Goal: Task Accomplishment & Management: Use online tool/utility

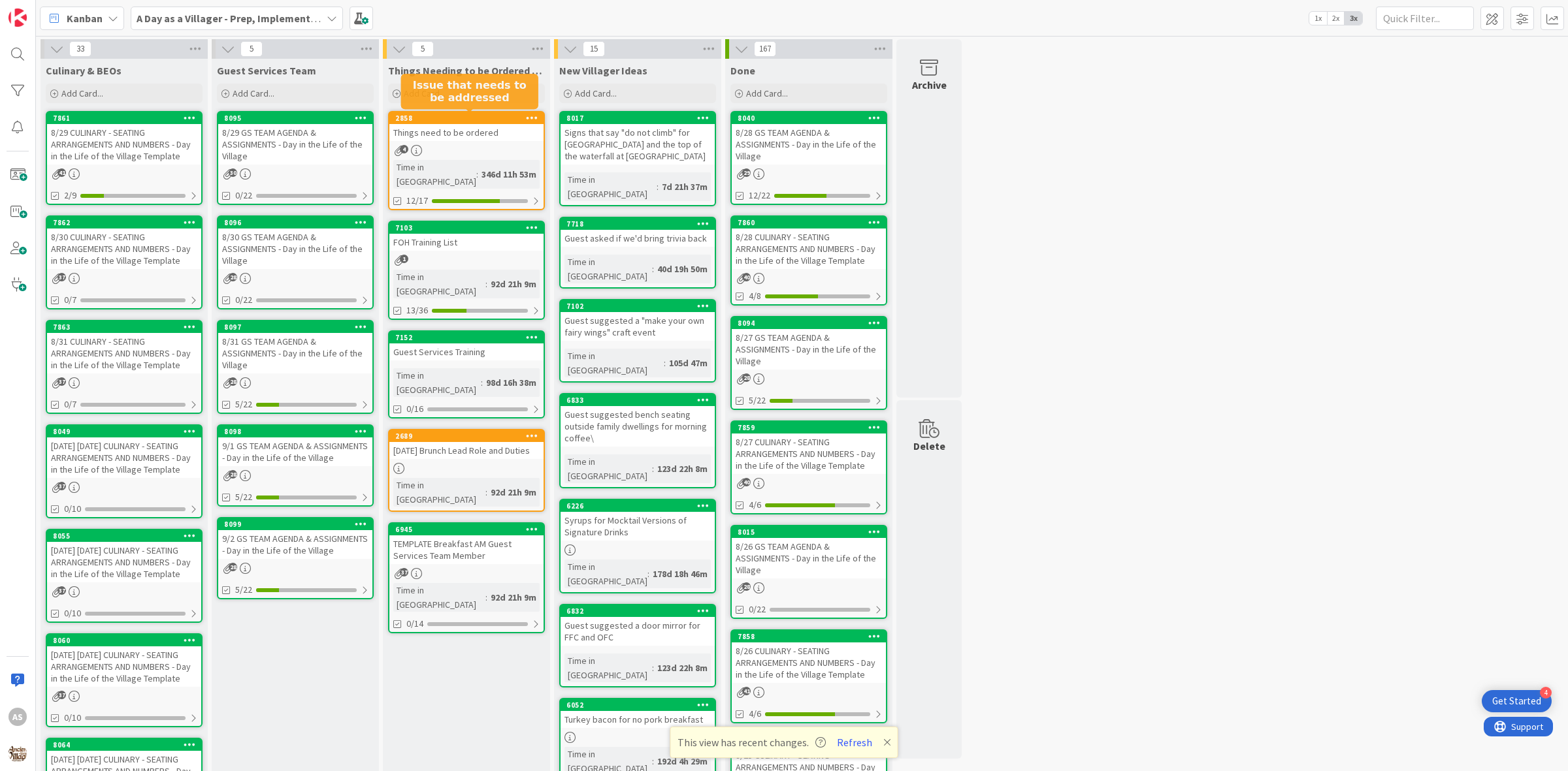
click at [441, 138] on div "Things need to be ordered" at bounding box center [466, 133] width 155 height 17
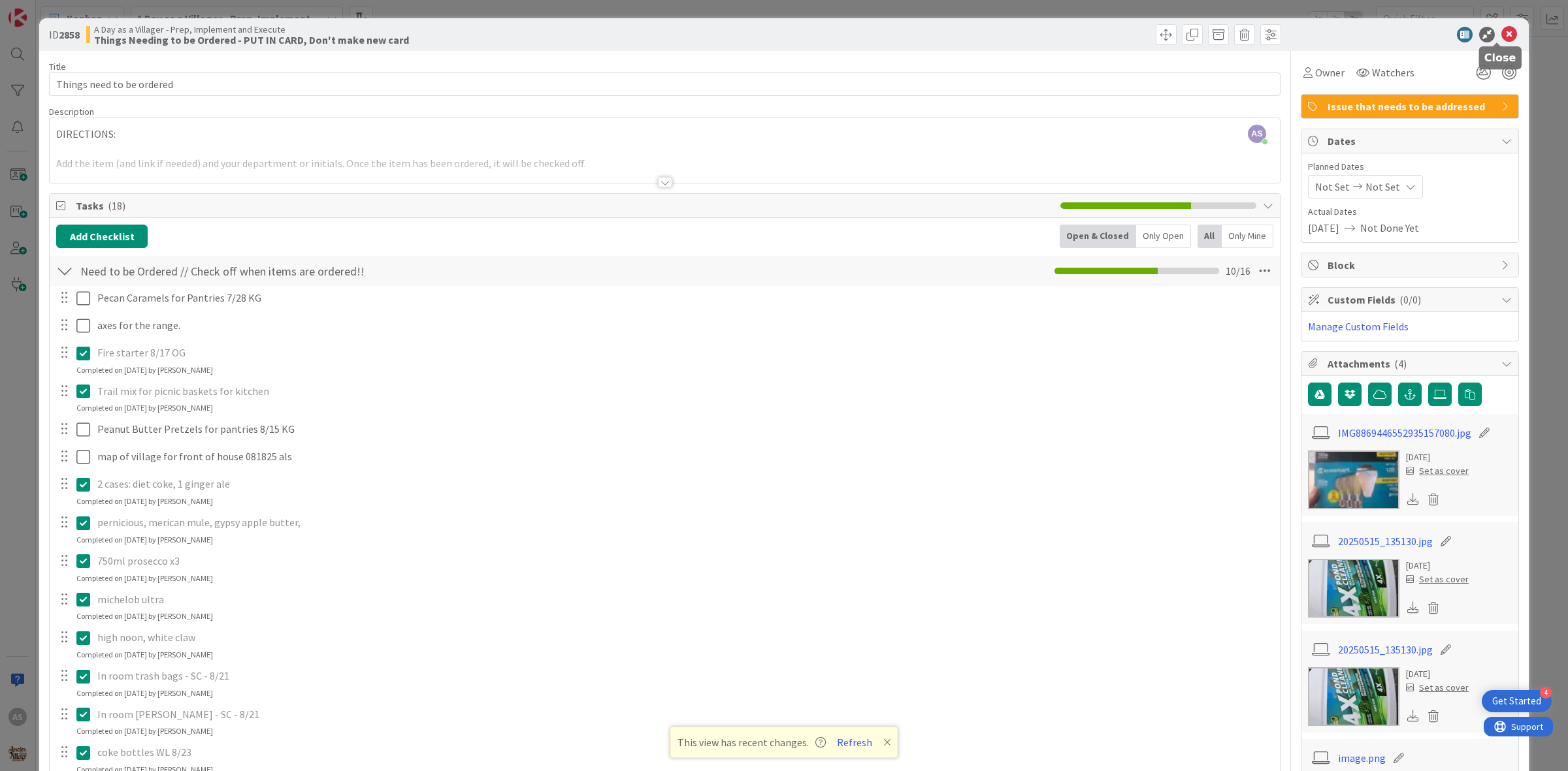
click at [1501, 36] on icon at bounding box center [1509, 34] width 16 height 16
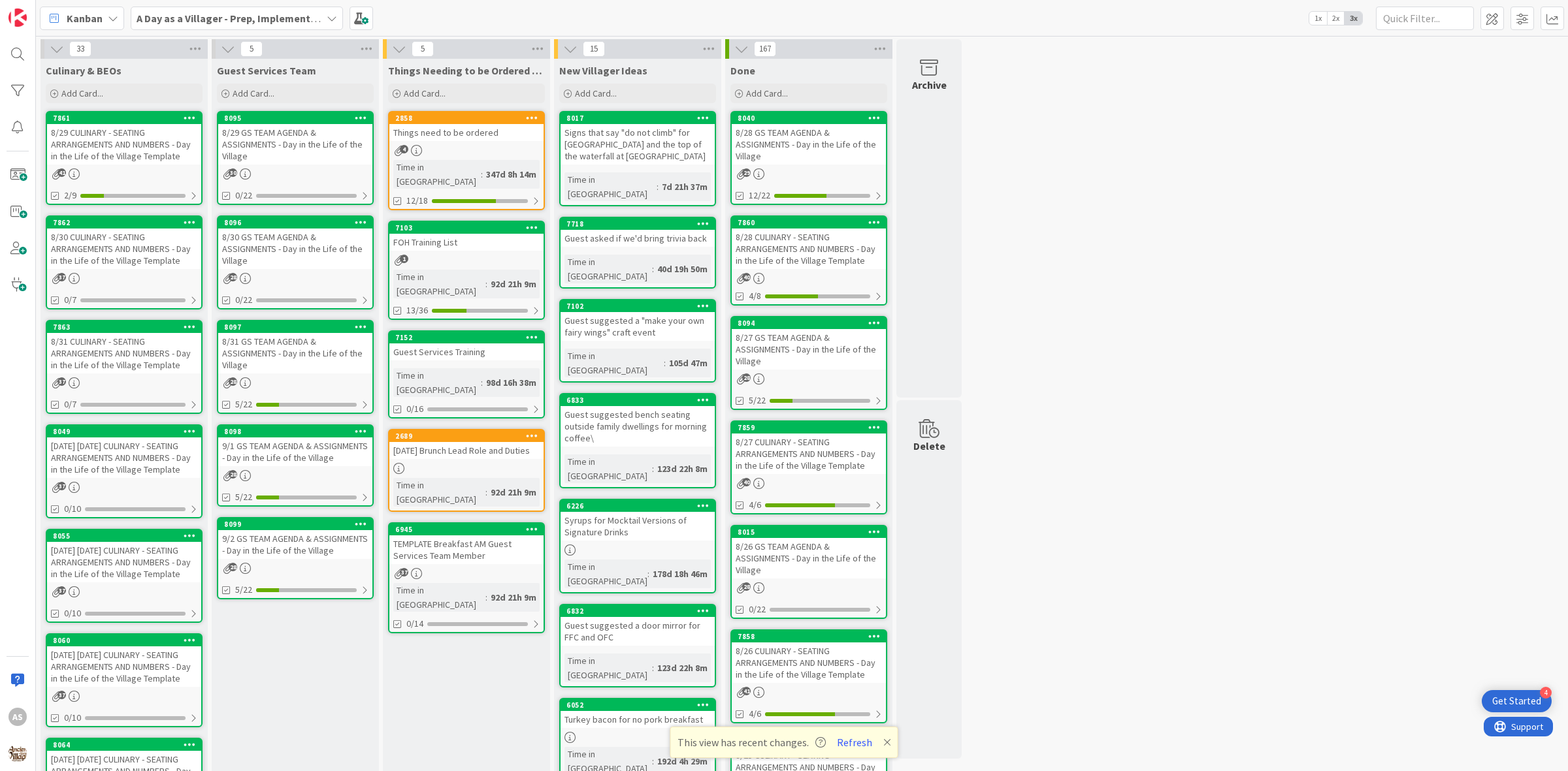
click at [256, 155] on div "8/29 GS TEAM AGENDA & ASSIGNMENTS - Day in the Life of the Village" at bounding box center [295, 144] width 155 height 40
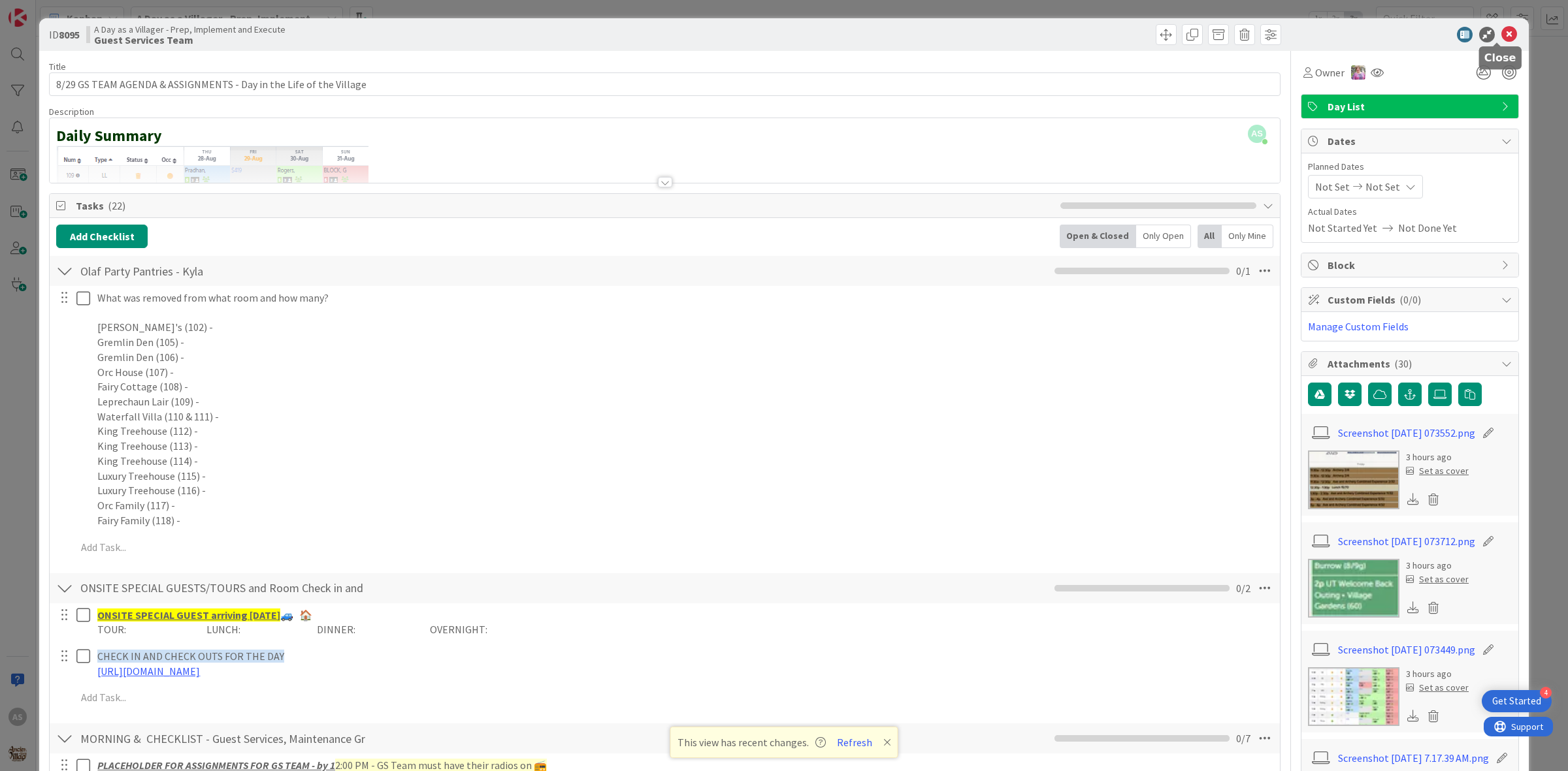
click at [1501, 36] on icon at bounding box center [1509, 34] width 16 height 16
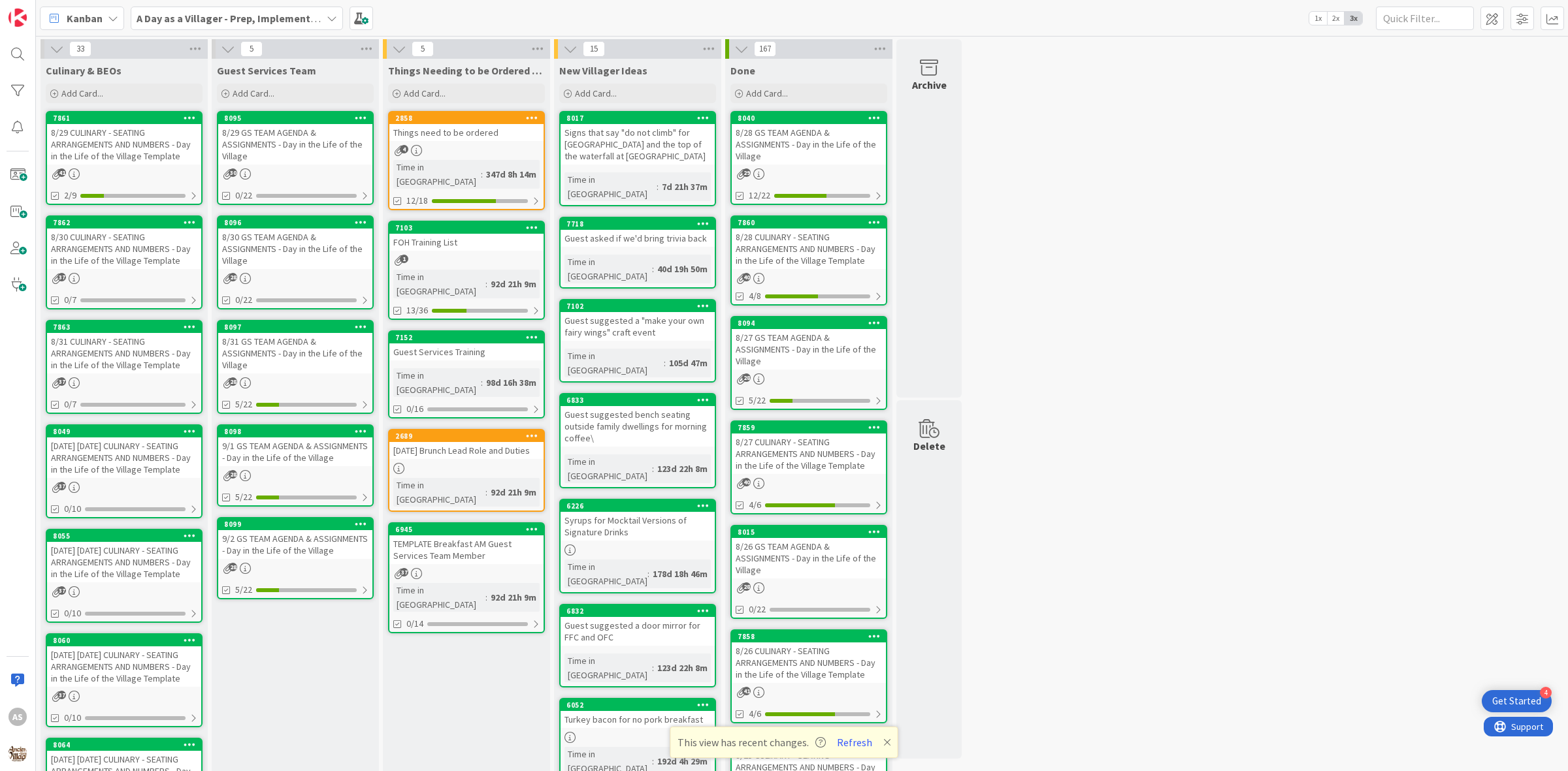
click at [333, 175] on div "30" at bounding box center [295, 174] width 155 height 11
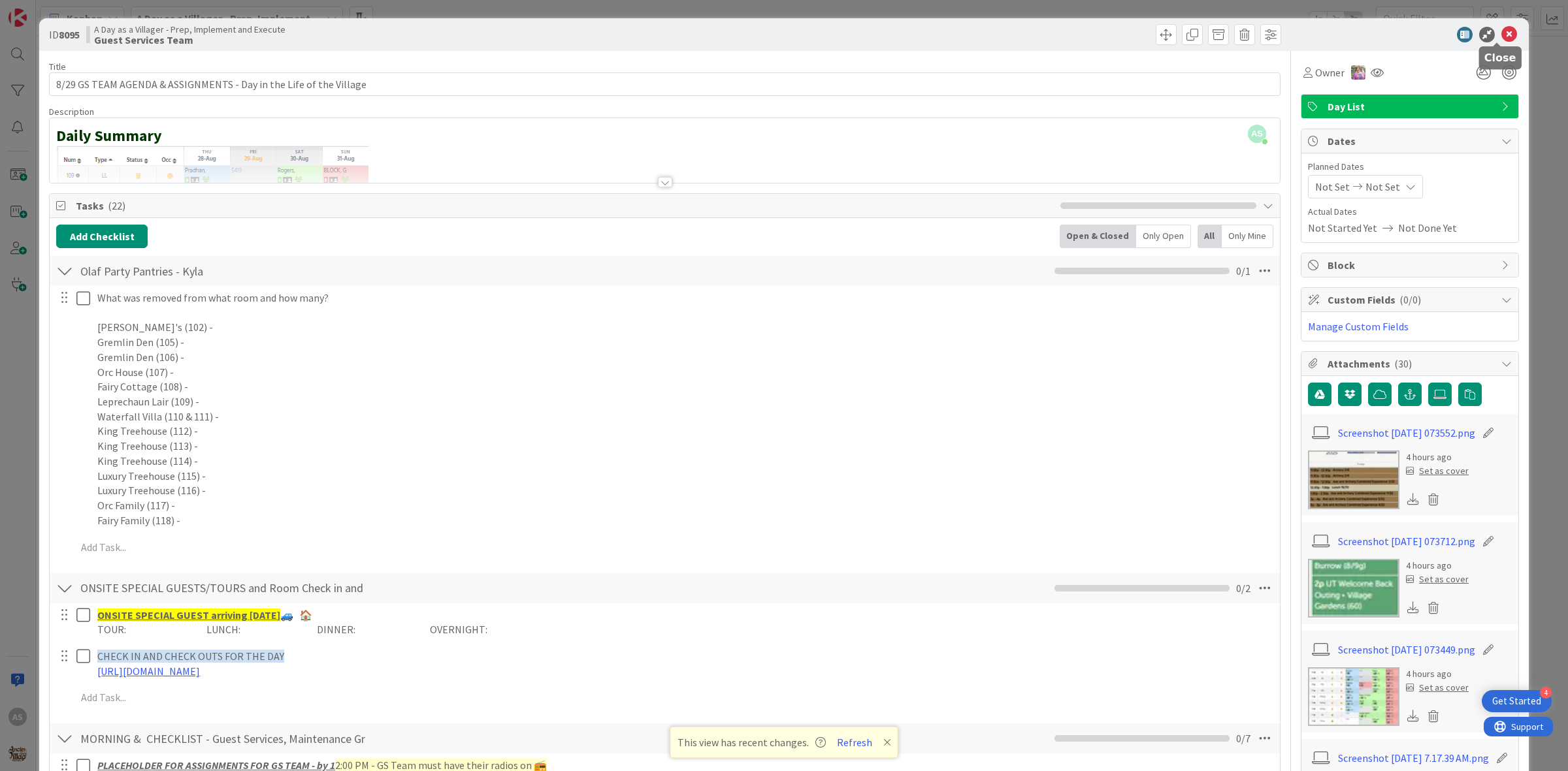
click at [1504, 31] on icon at bounding box center [1509, 34] width 16 height 16
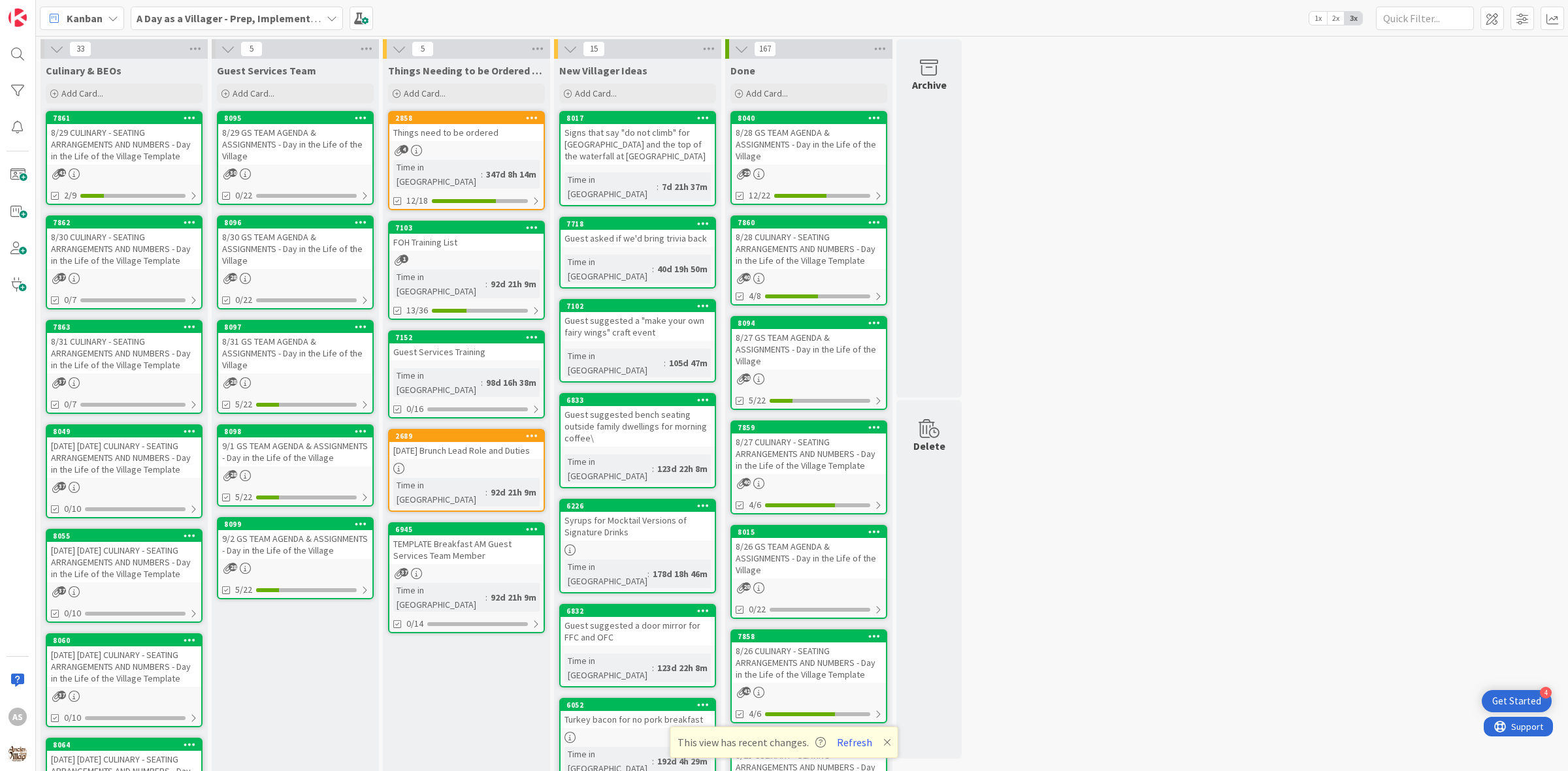
click at [433, 155] on div "4" at bounding box center [466, 151] width 155 height 11
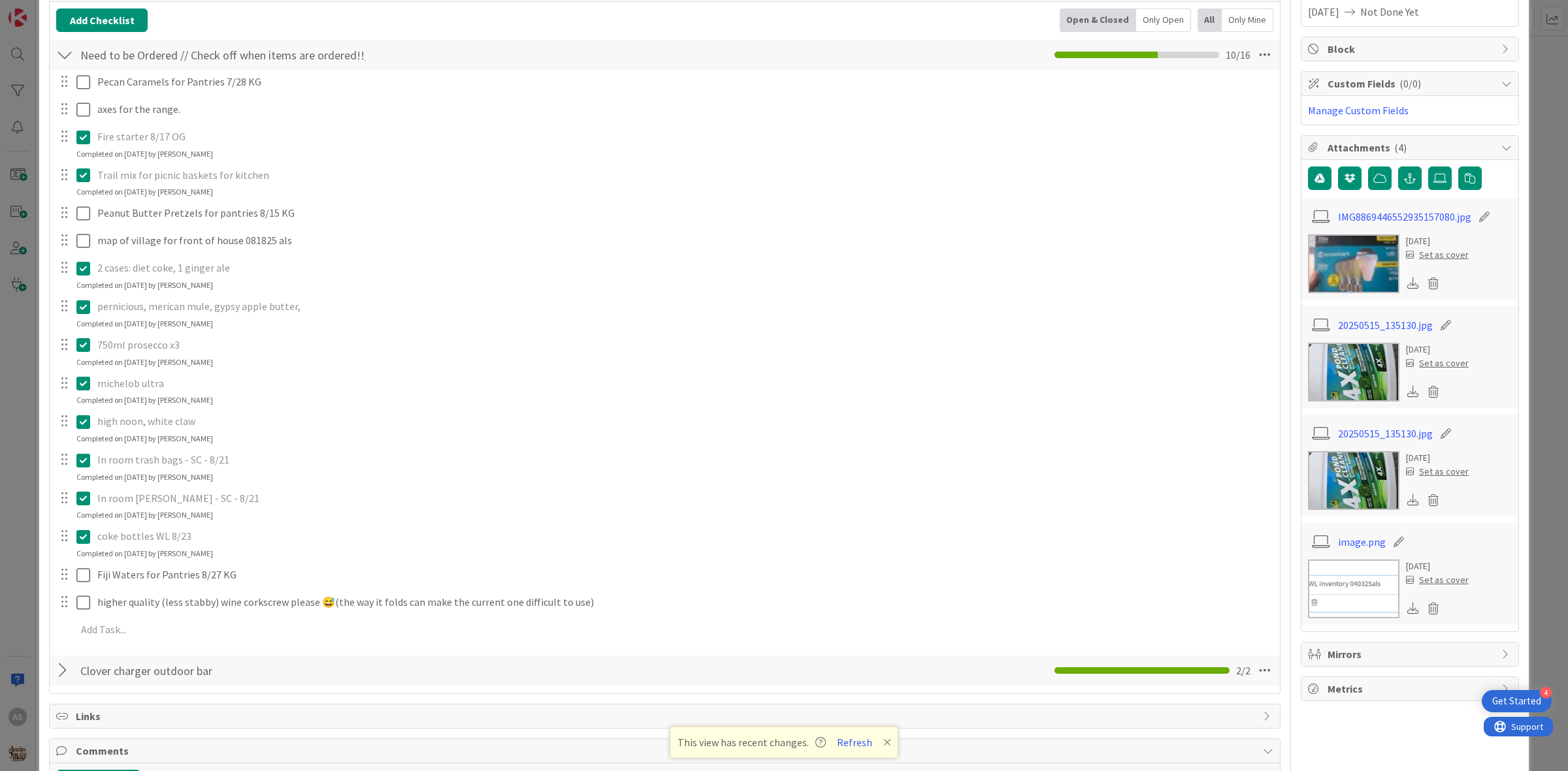
scroll to position [245, 0]
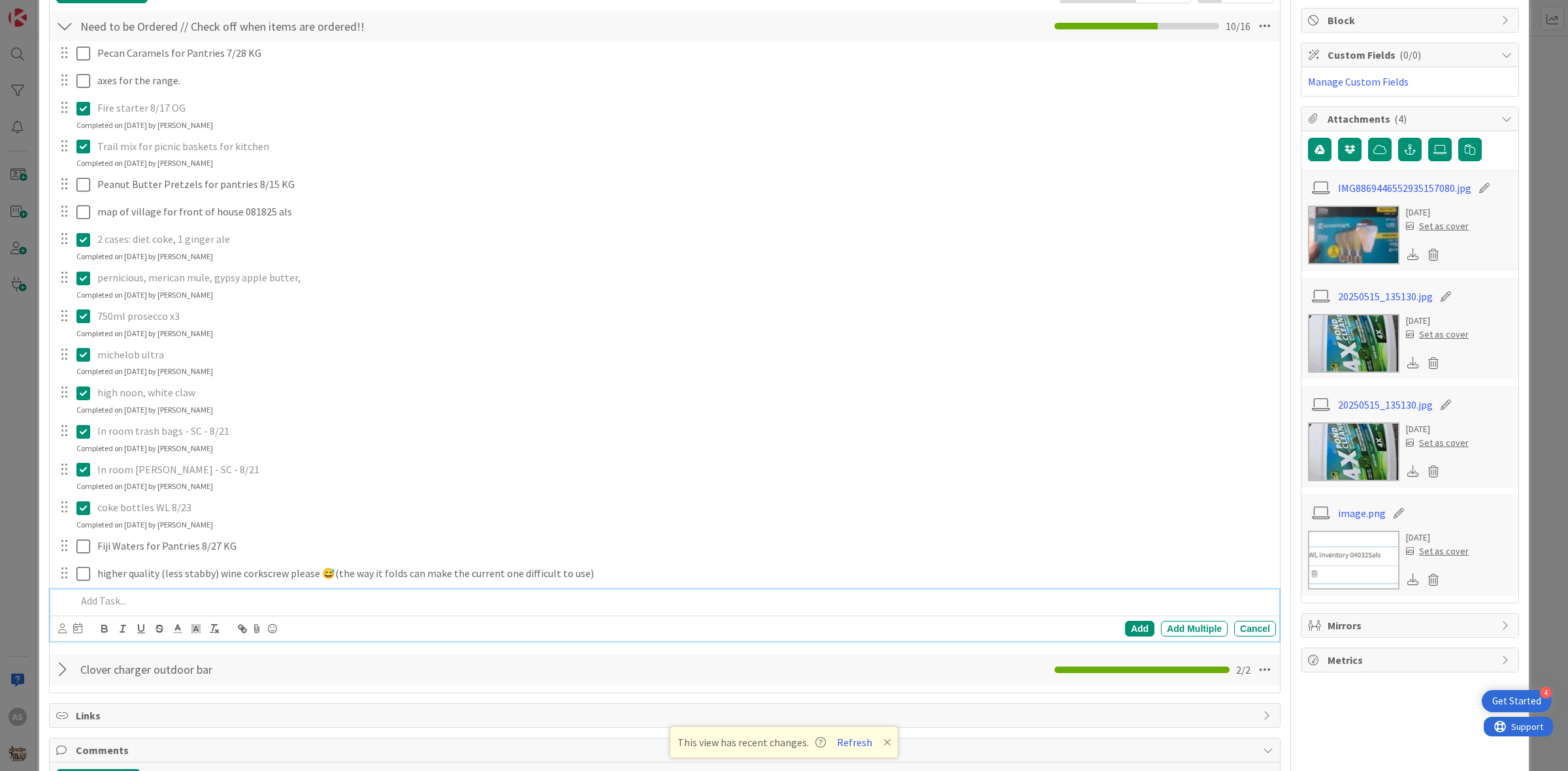
click at [122, 601] on p at bounding box center [673, 601] width 1194 height 15
click at [1127, 634] on div "Add" at bounding box center [1139, 629] width 30 height 16
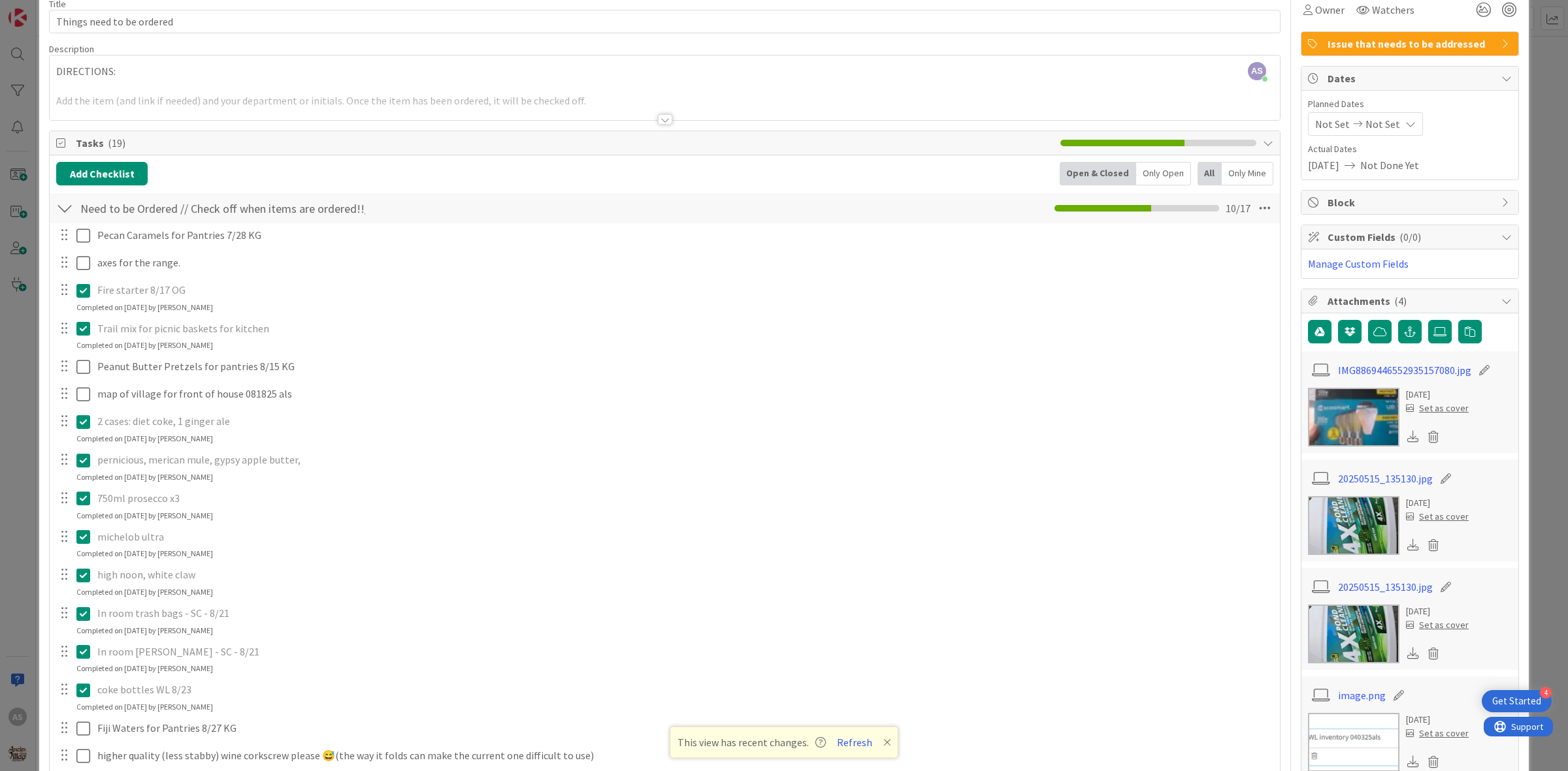
scroll to position [0, 0]
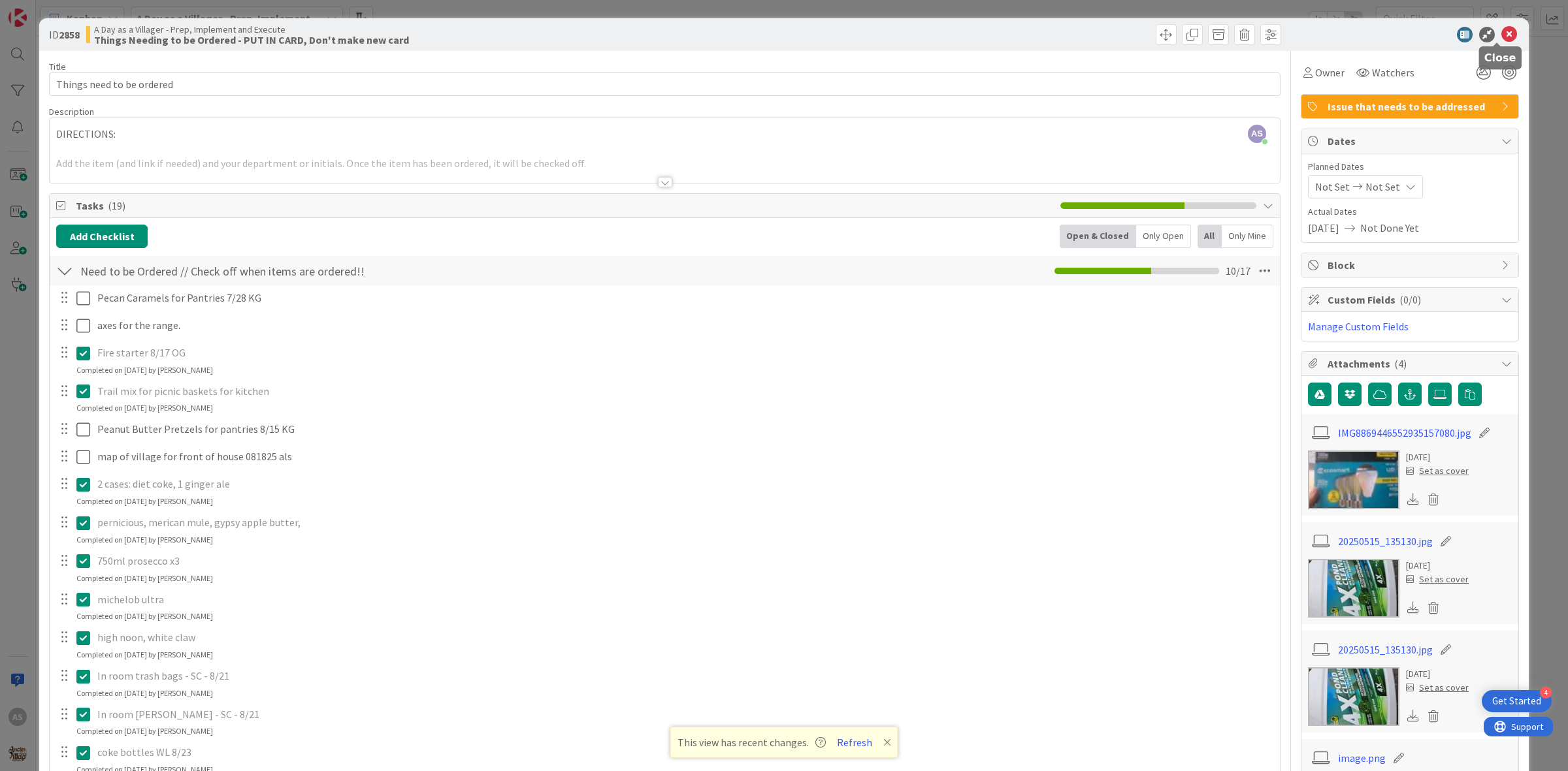
click at [1501, 38] on icon at bounding box center [1509, 34] width 16 height 16
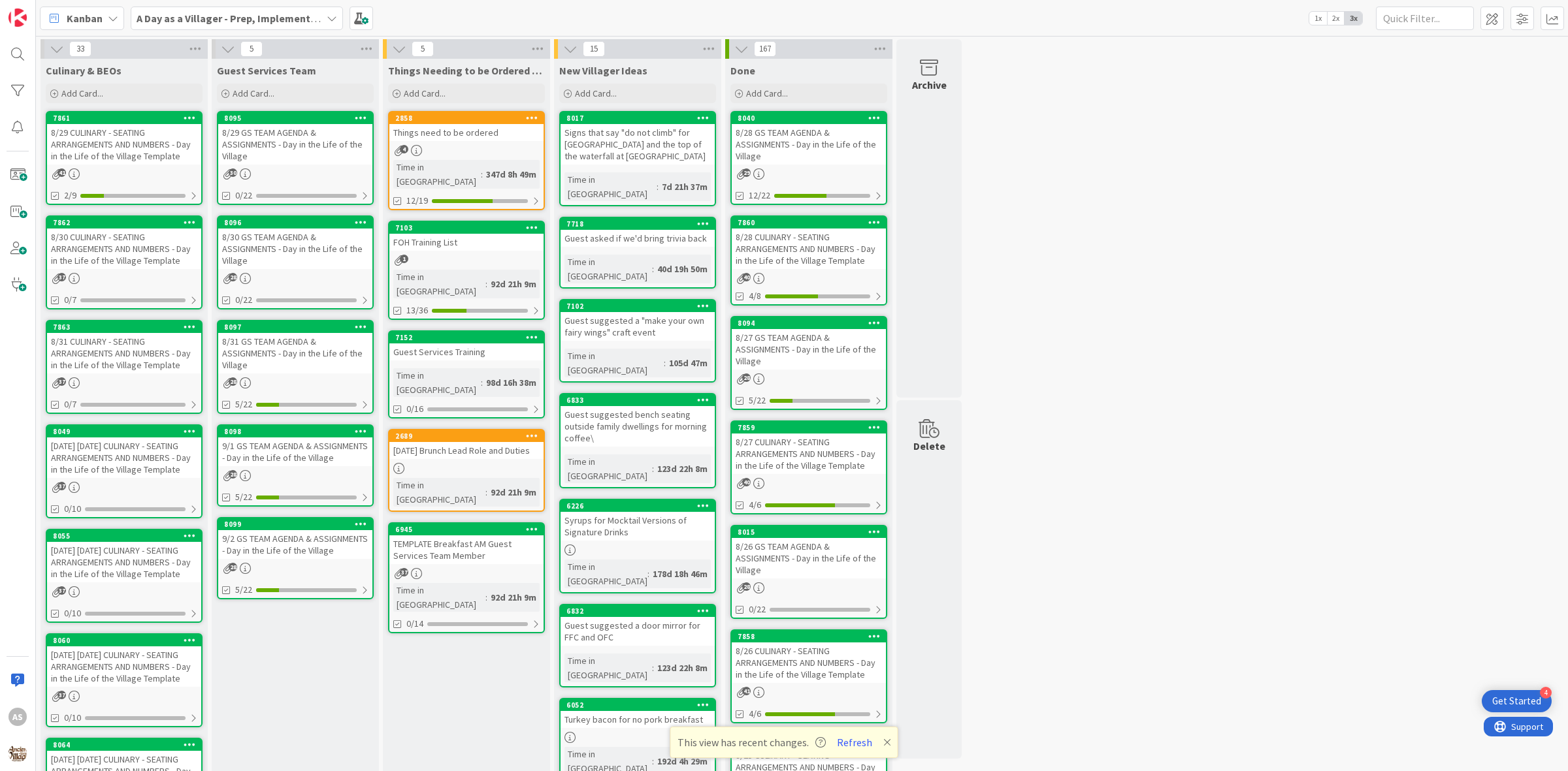
click at [165, 158] on div "8/29 CULINARY - SEATING ARRANGEMENTS AND NUMBERS - Day in the Life of the Villa…" at bounding box center [124, 144] width 155 height 40
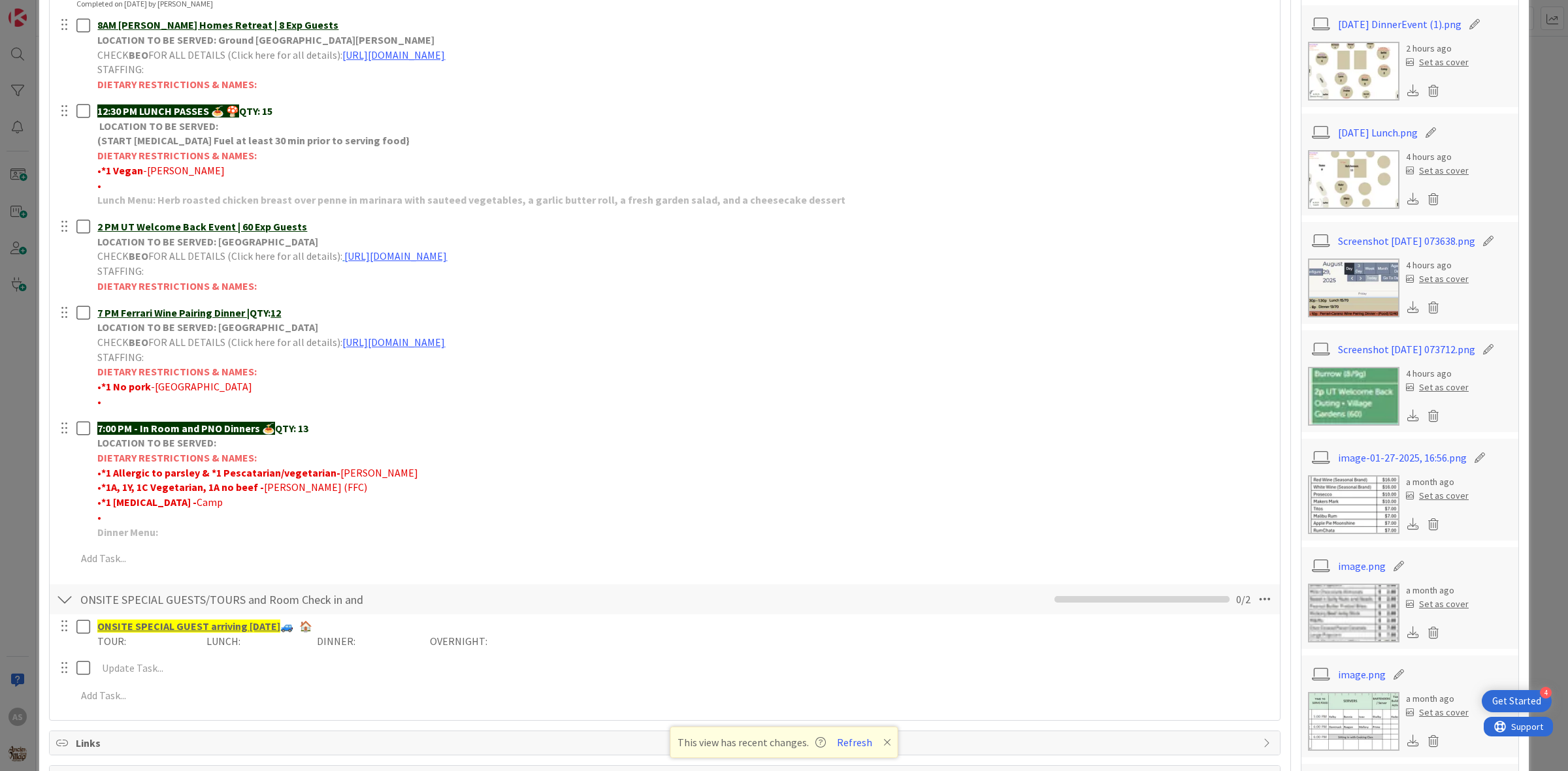
scroll to position [408, 0]
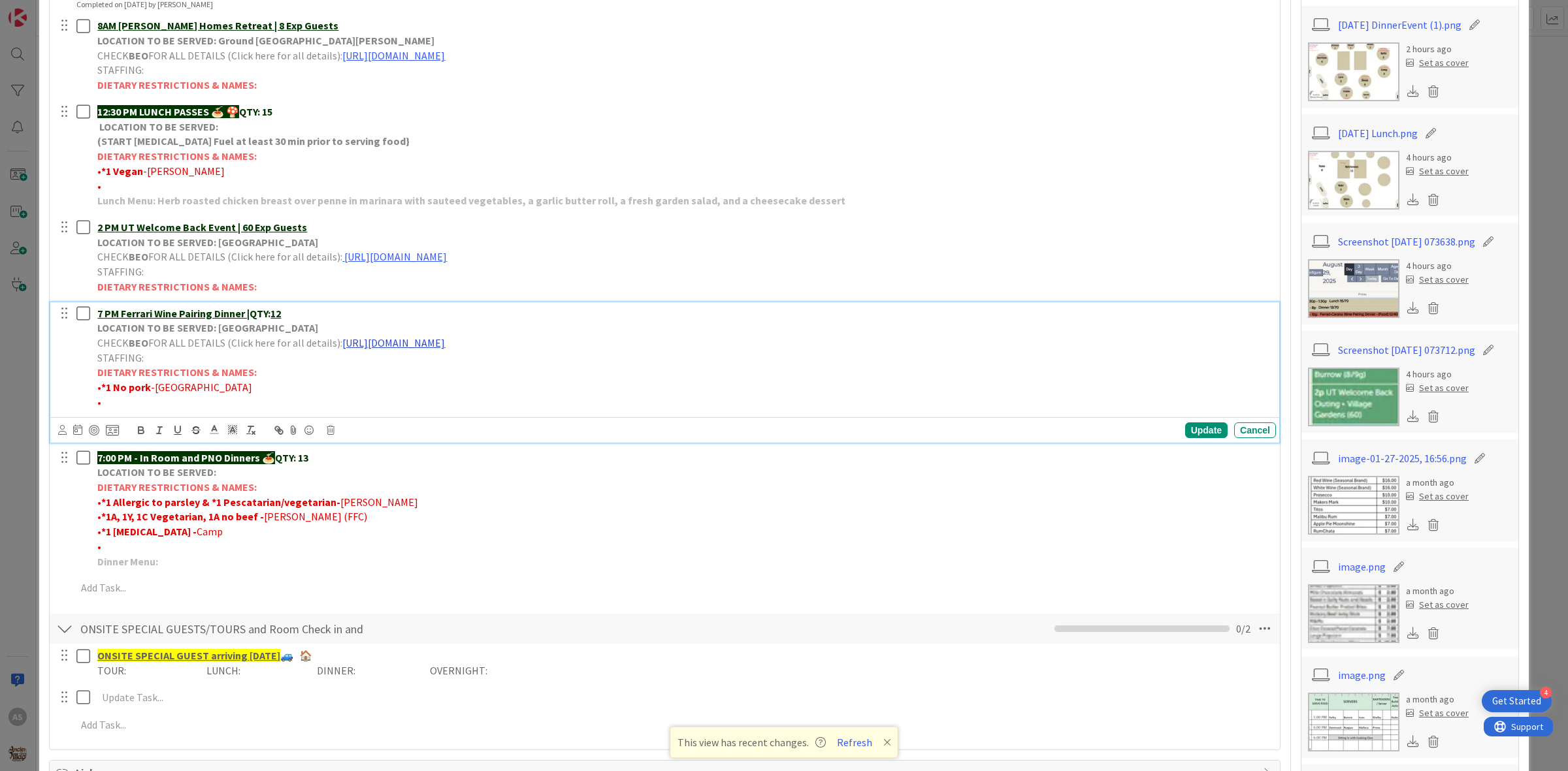
click at [445, 346] on link "[URL][DOMAIN_NAME]" at bounding box center [394, 342] width 103 height 13
click at [523, 363] on link "[URL][DOMAIN_NAME]" at bounding box center [501, 368] width 89 height 17
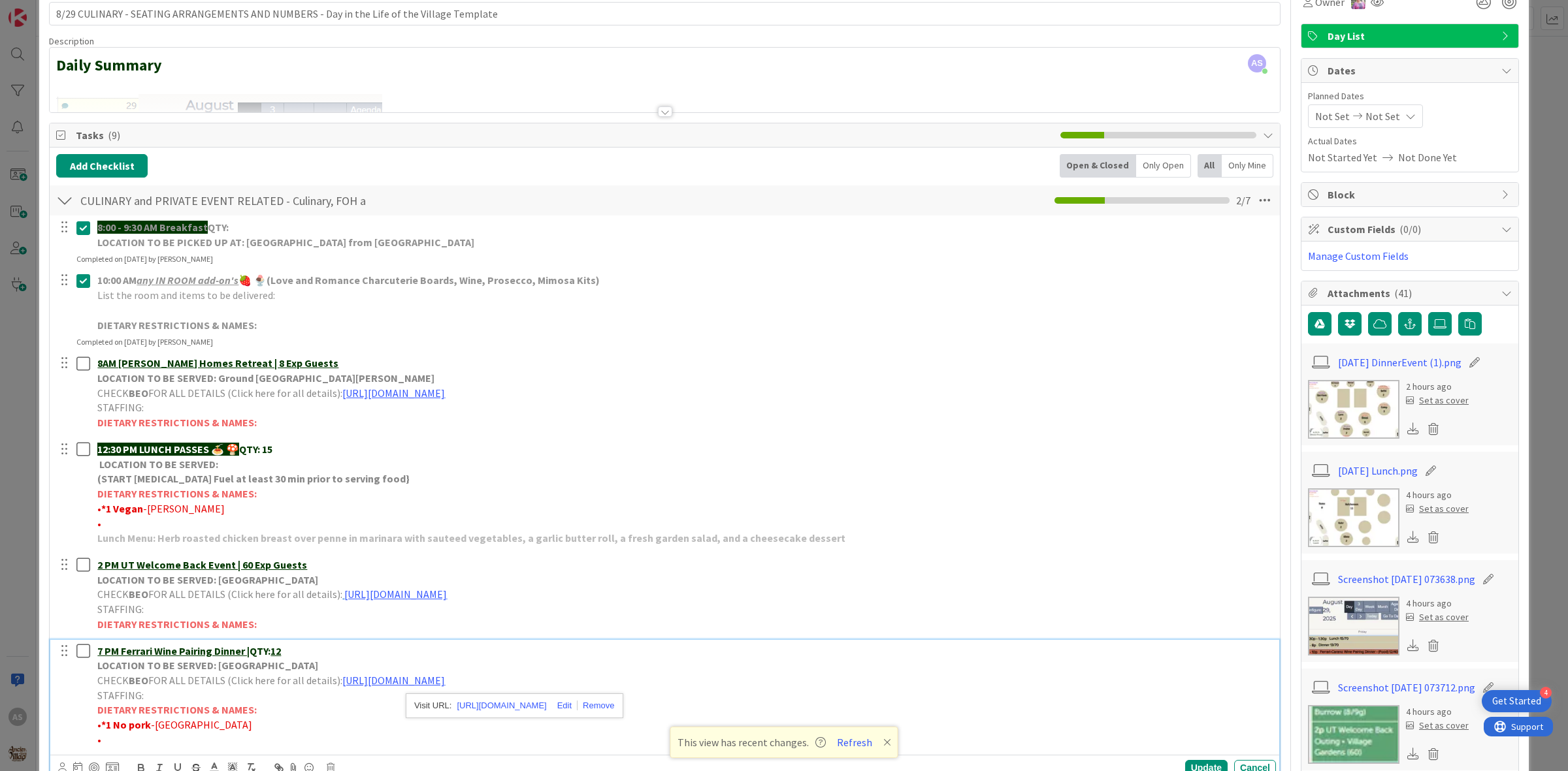
scroll to position [0, 0]
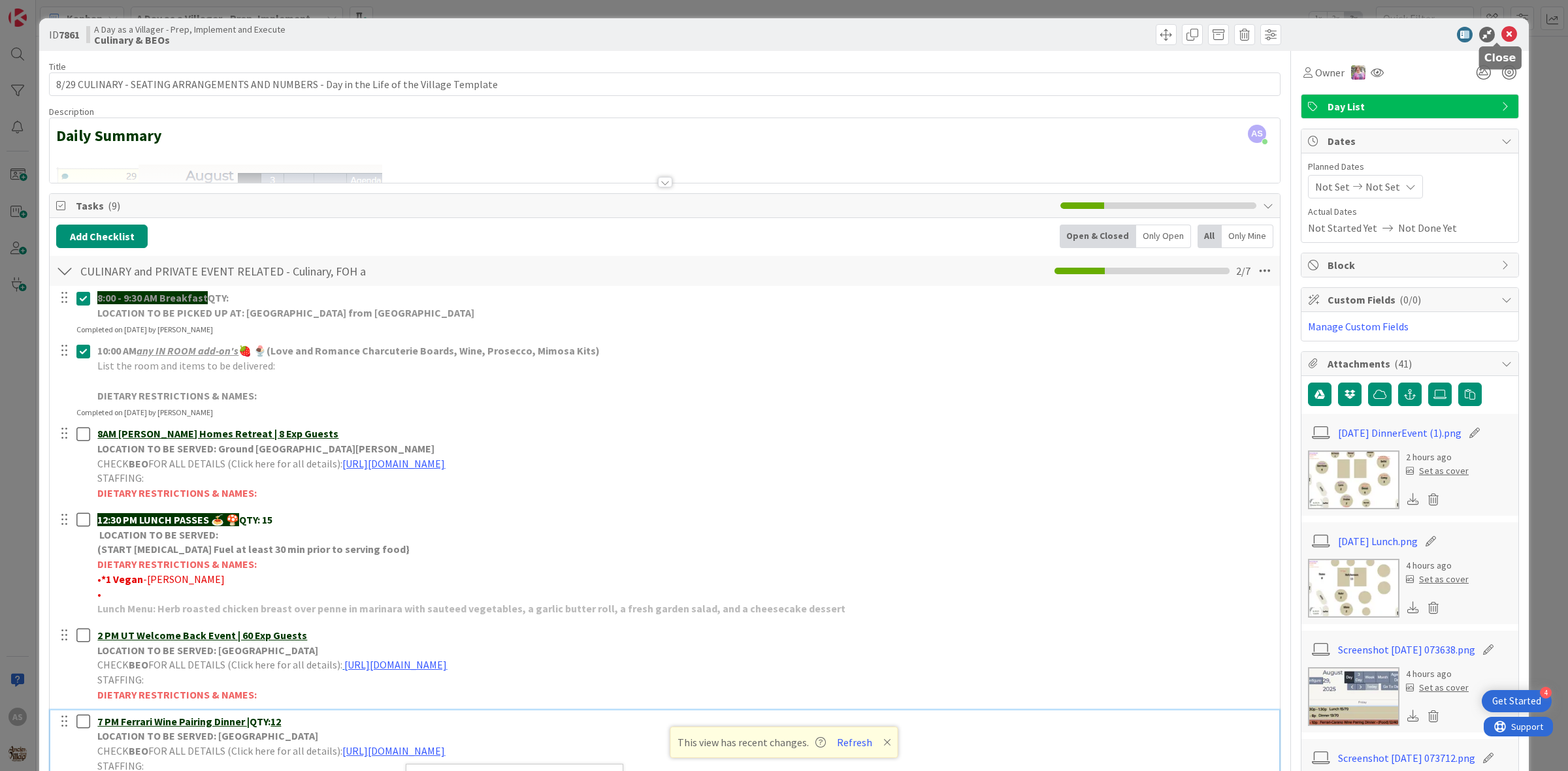
click at [1501, 39] on icon at bounding box center [1509, 34] width 16 height 16
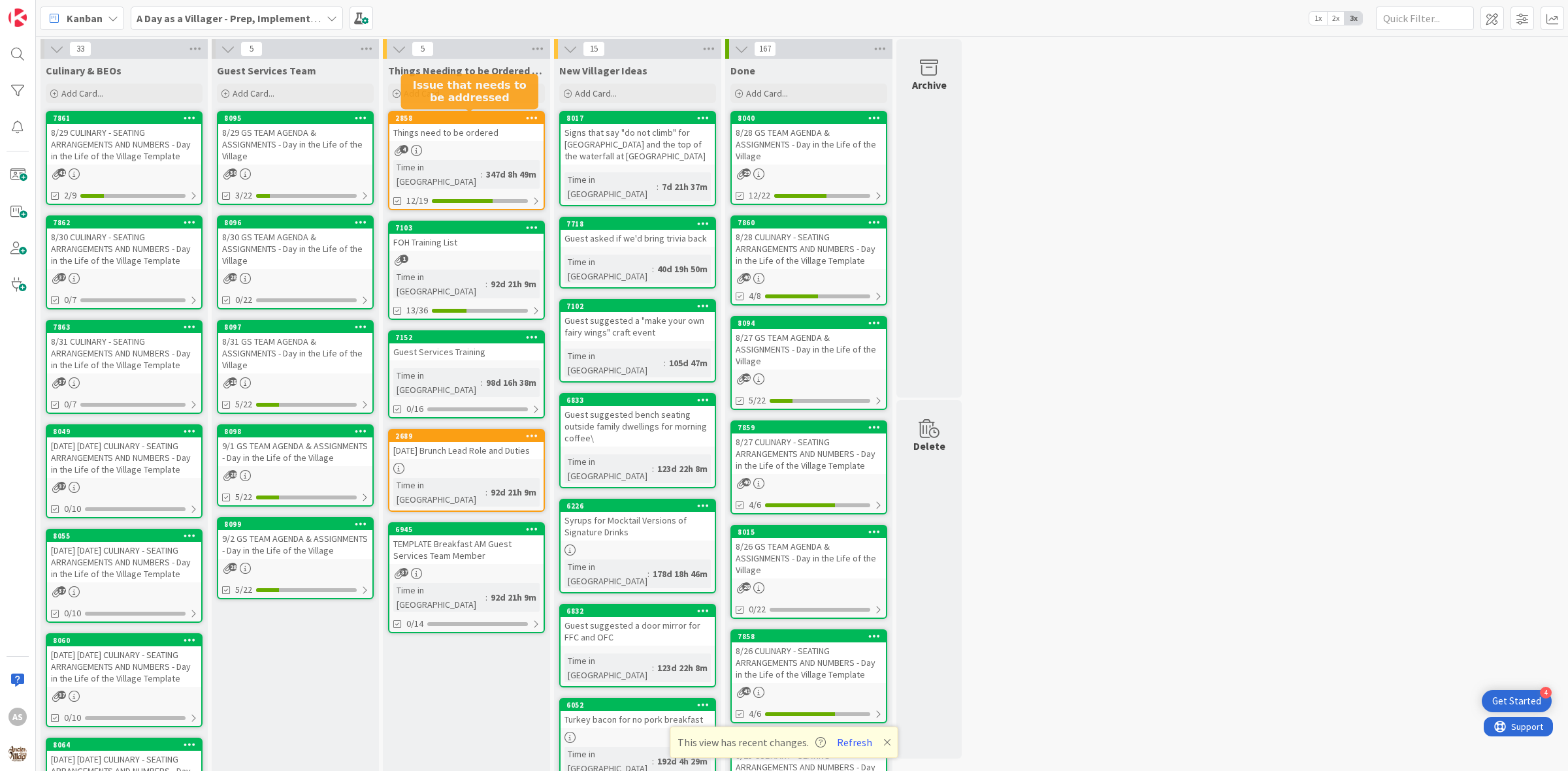
click at [461, 141] on div "Things need to be ordered" at bounding box center [466, 133] width 155 height 17
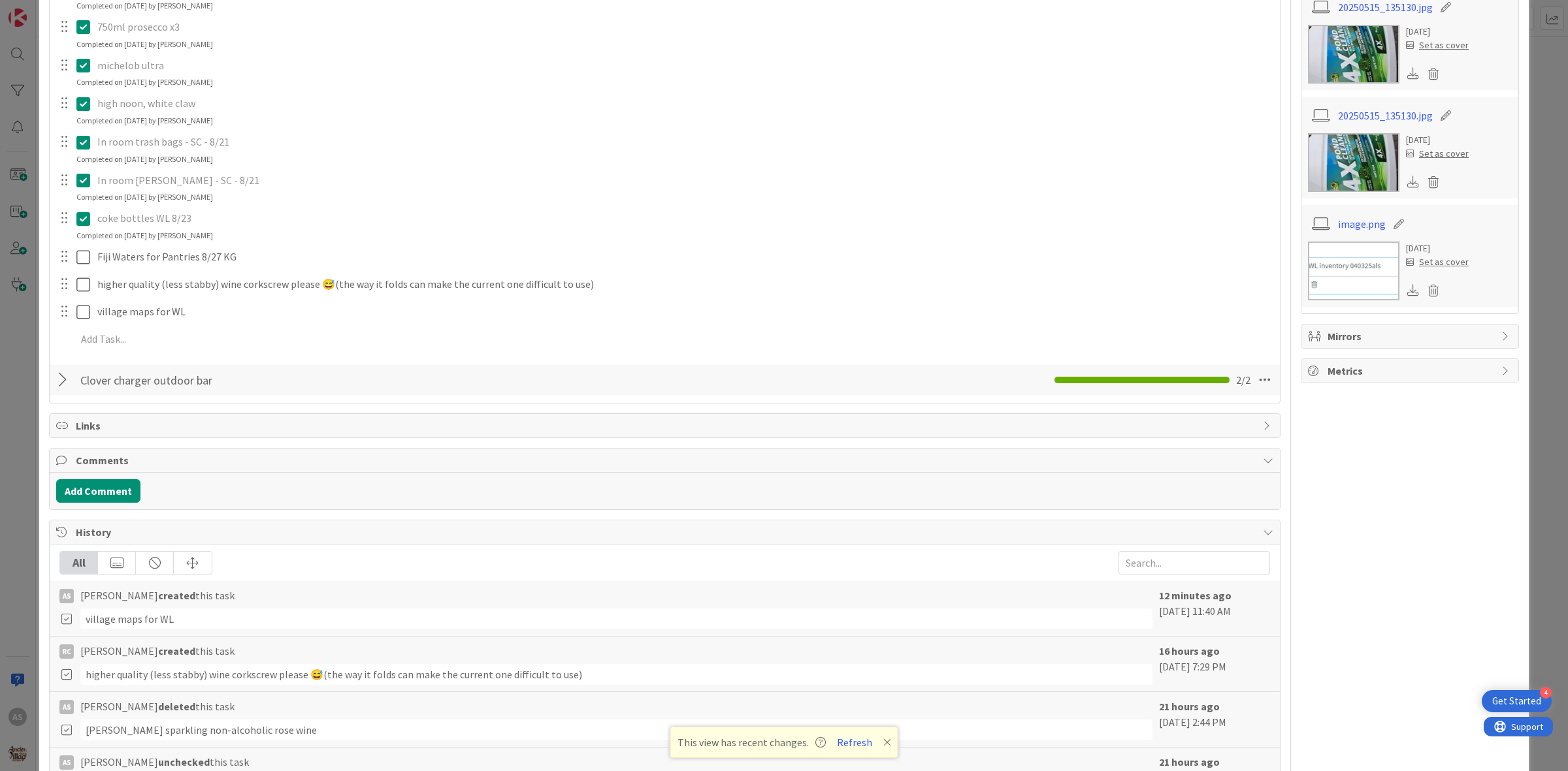
scroll to position [653, 0]
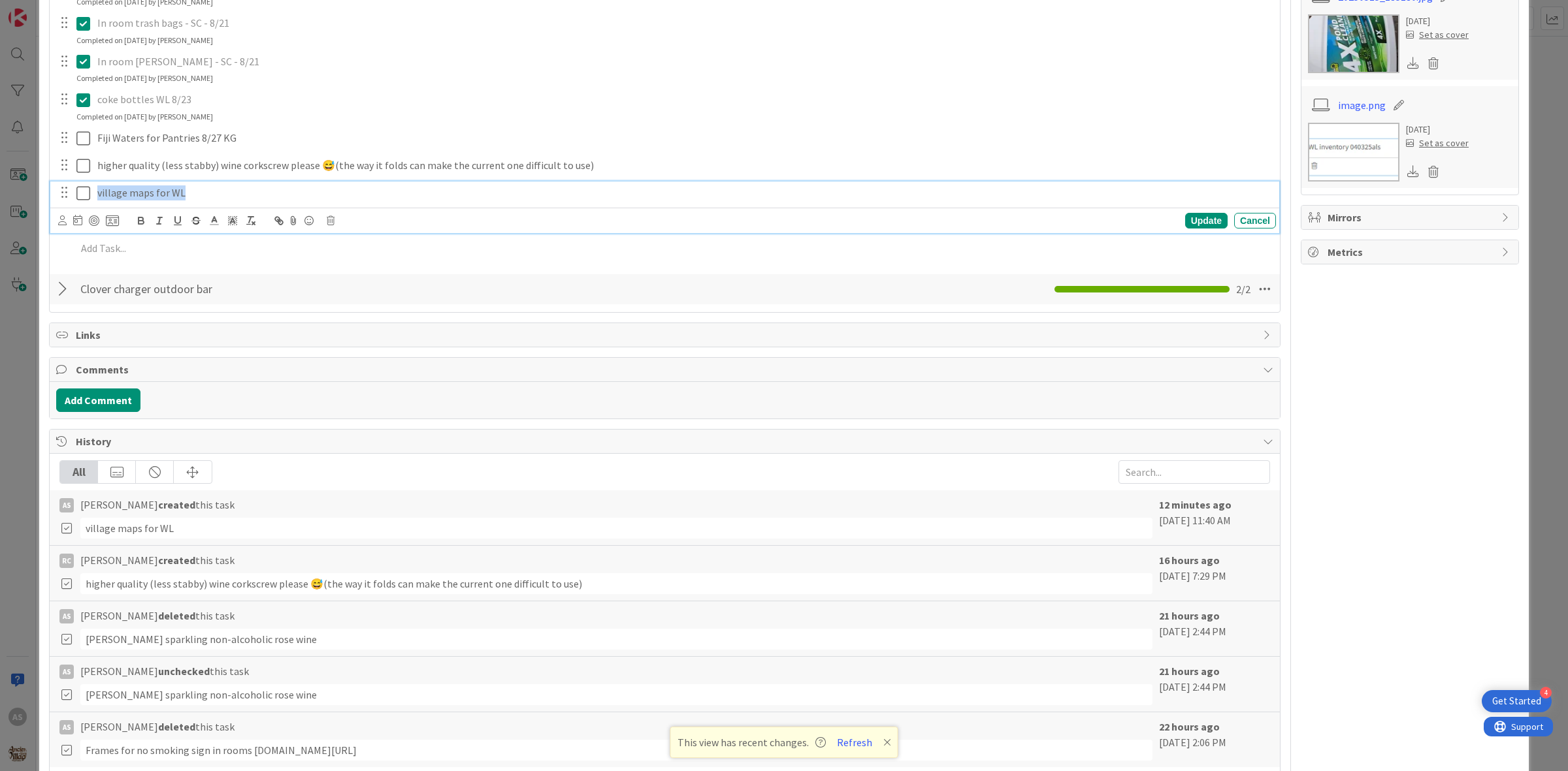
drag, startPoint x: 204, startPoint y: 194, endPoint x: 85, endPoint y: 200, distance: 119.2
click at [85, 197] on div "village maps for WL" at bounding box center [665, 193] width 1220 height 23
click at [332, 220] on icon at bounding box center [331, 221] width 8 height 9
click at [363, 284] on div "Delete" at bounding box center [363, 276] width 48 height 23
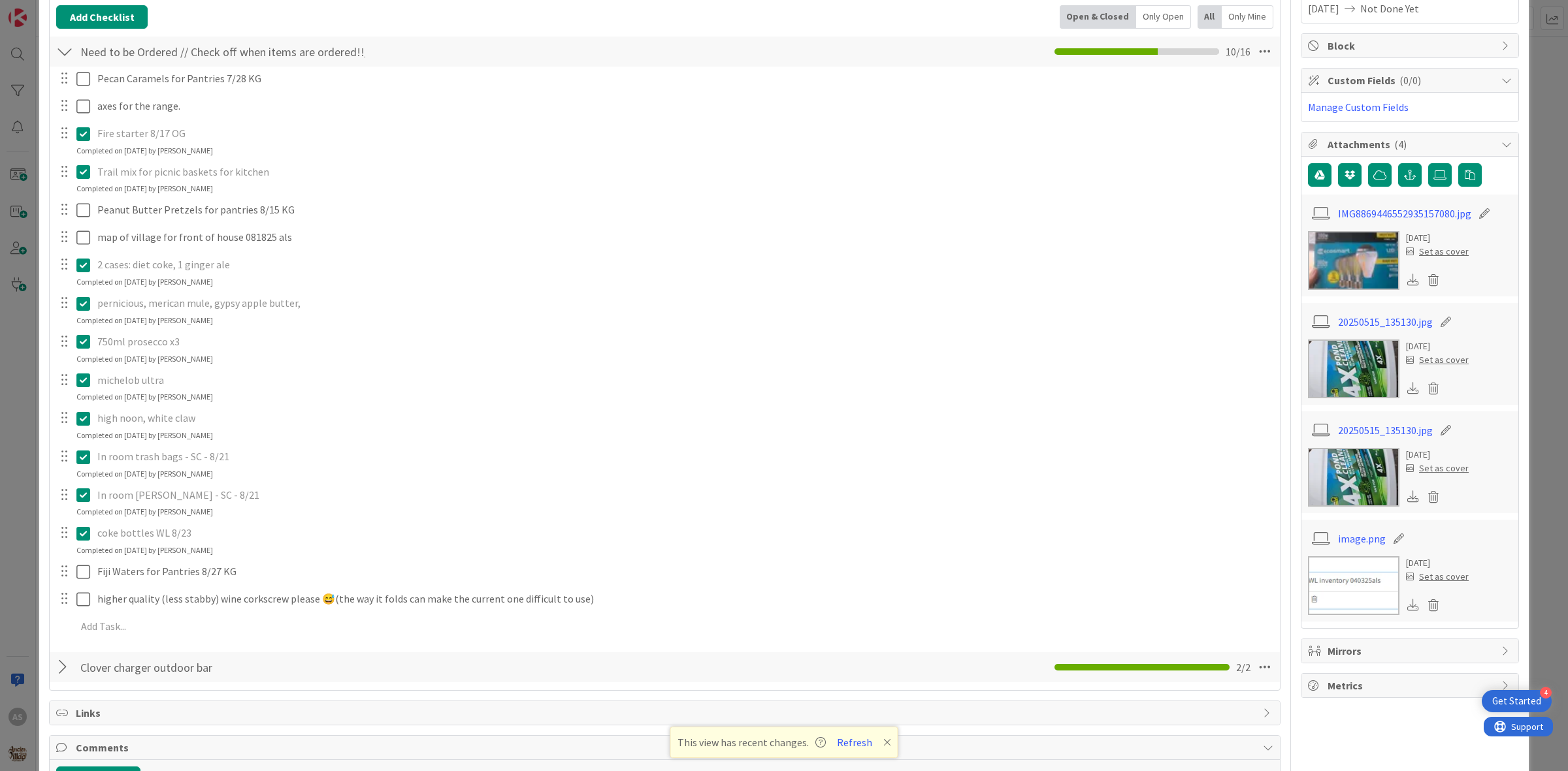
scroll to position [0, 0]
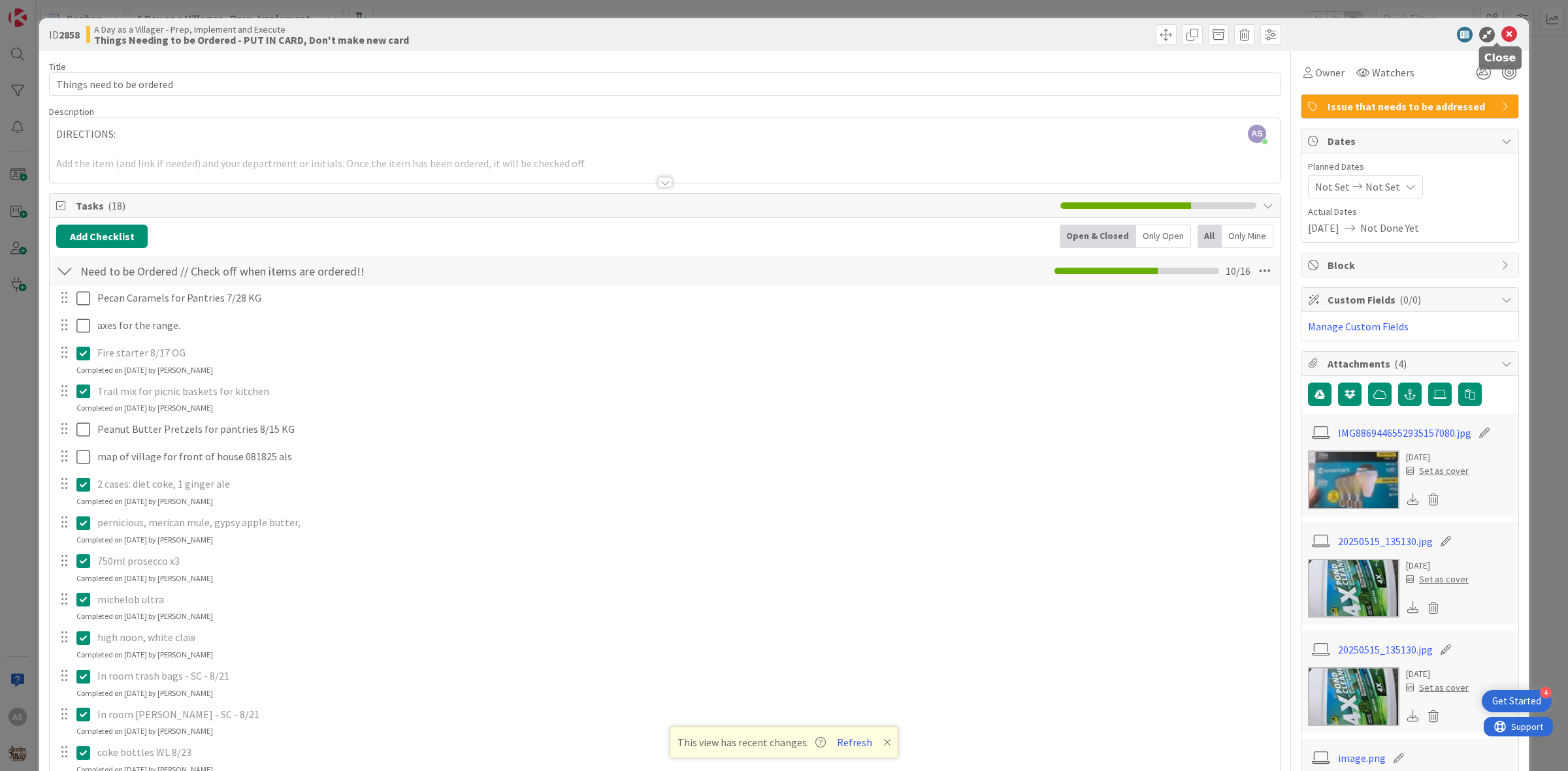
click at [1501, 33] on icon at bounding box center [1509, 34] width 16 height 16
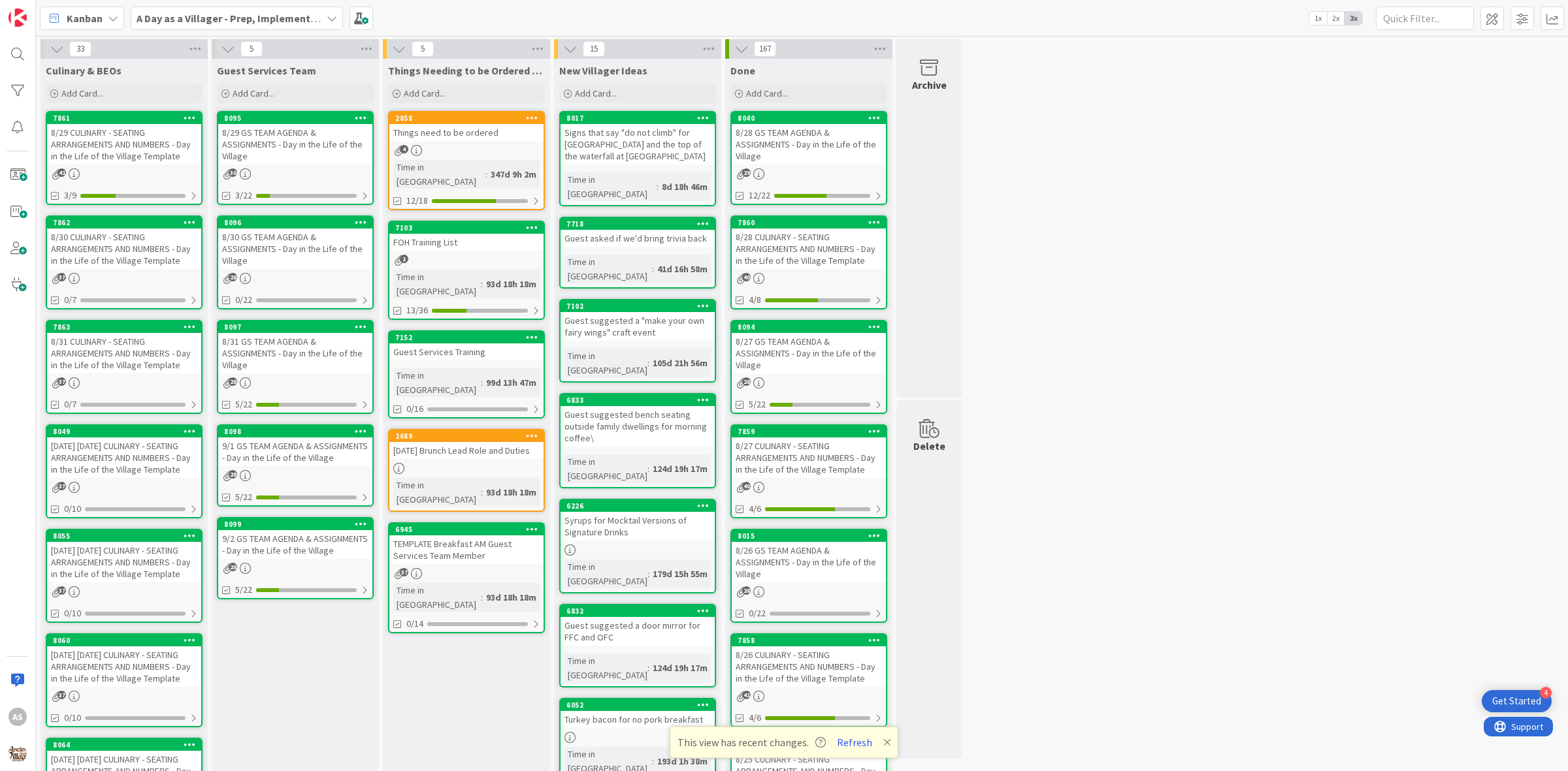
click at [148, 158] on div "8/29 CULINARY - SEATING ARRANGEMENTS AND NUMBERS - Day in the Life of the Villa…" at bounding box center [124, 144] width 155 height 40
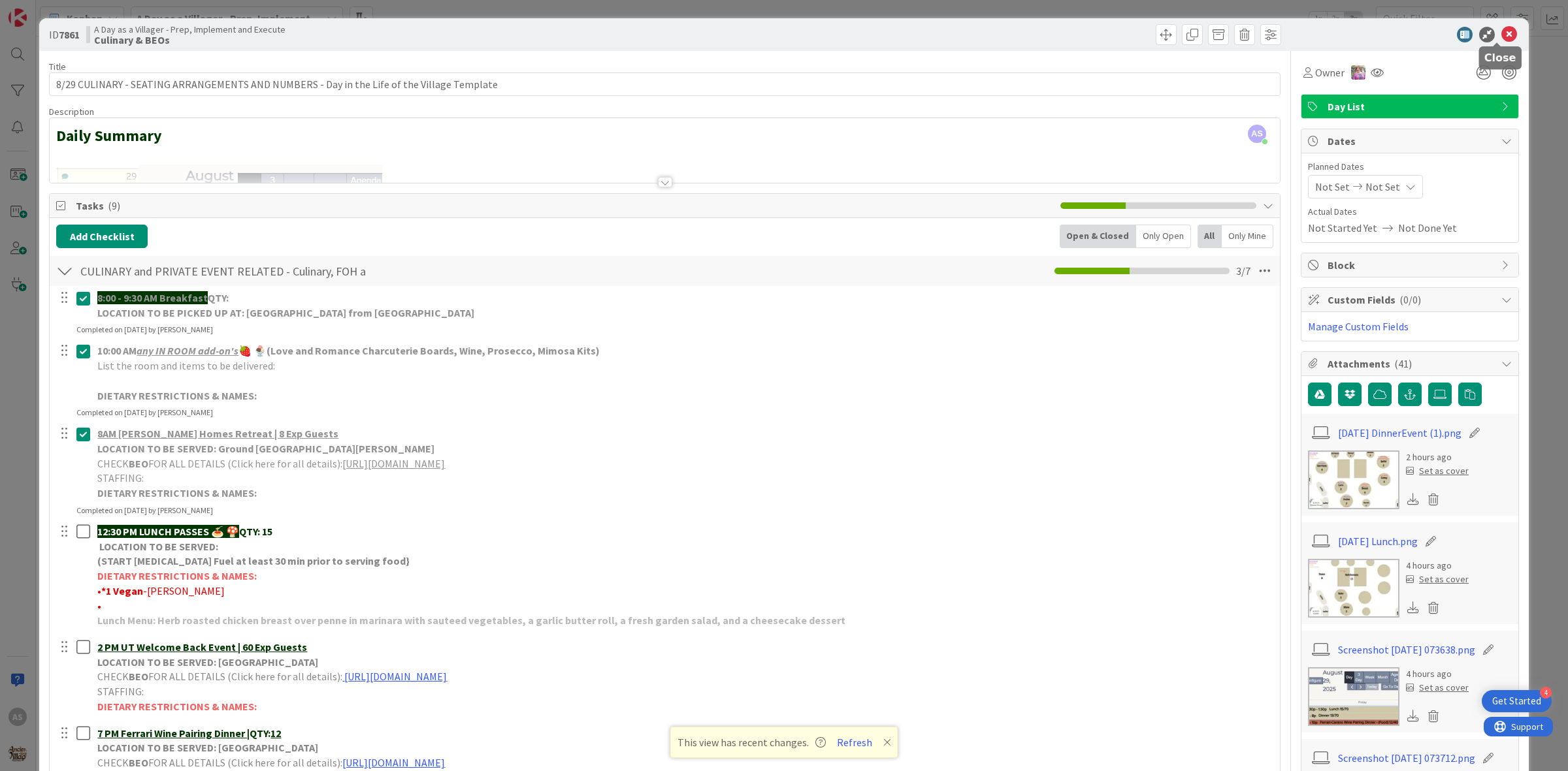
click at [1501, 39] on icon at bounding box center [1509, 34] width 16 height 16
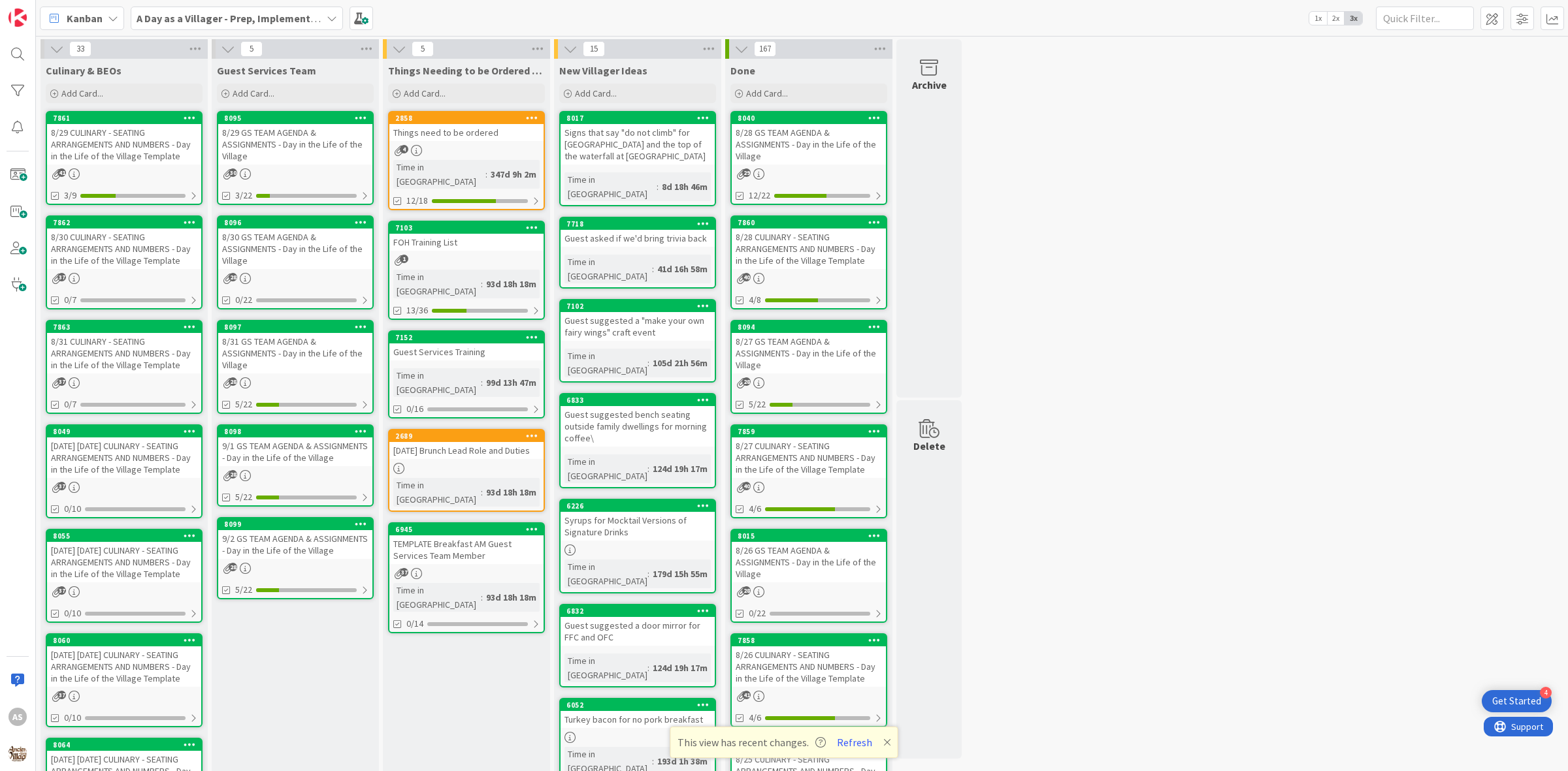
click at [305, 155] on div "8/29 GS TEAM AGENDA & ASSIGNMENTS - Day in the Life of the Village" at bounding box center [295, 144] width 155 height 40
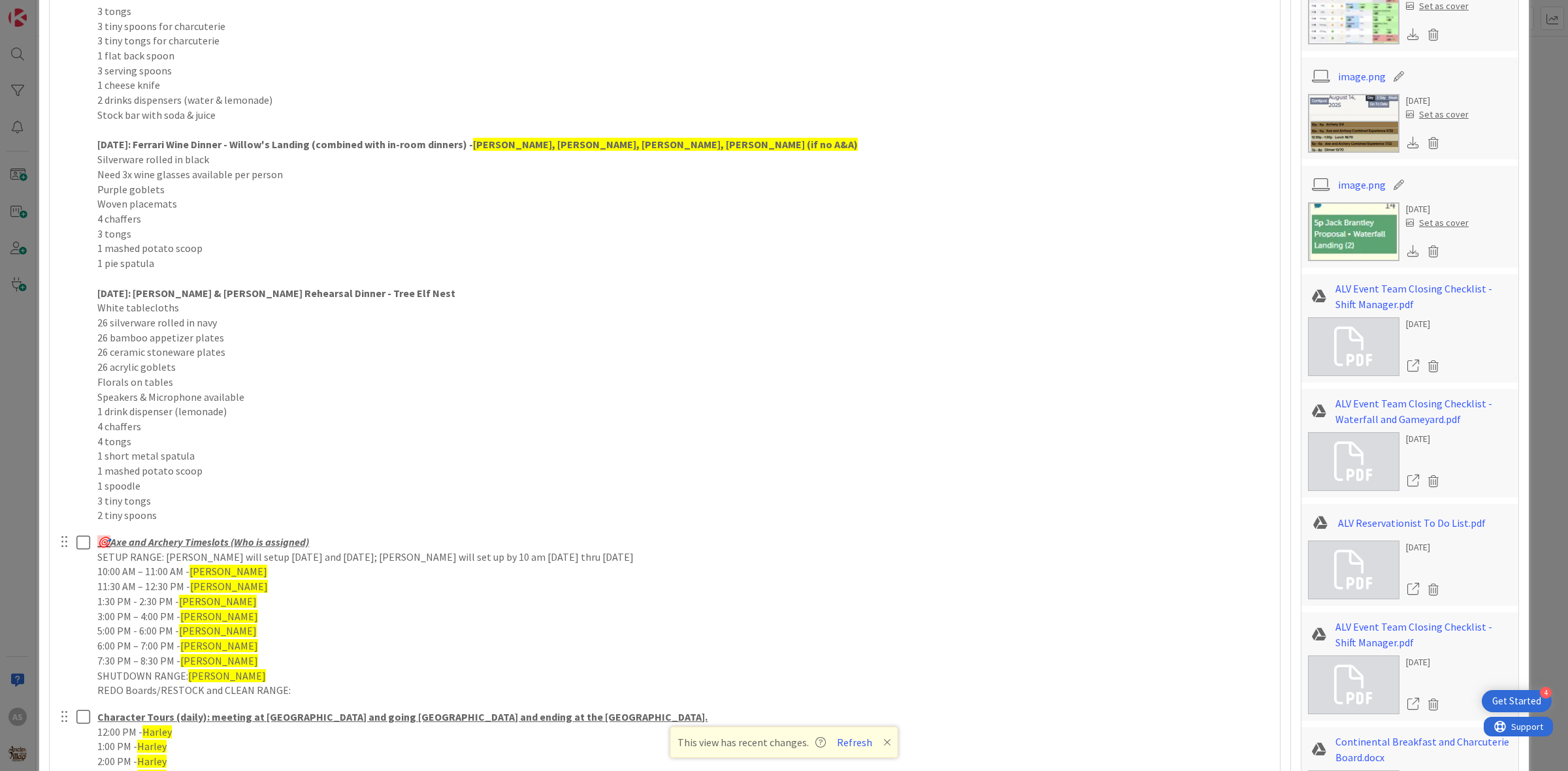
scroll to position [1551, 0]
